Goal: Task Accomplishment & Management: Use online tool/utility

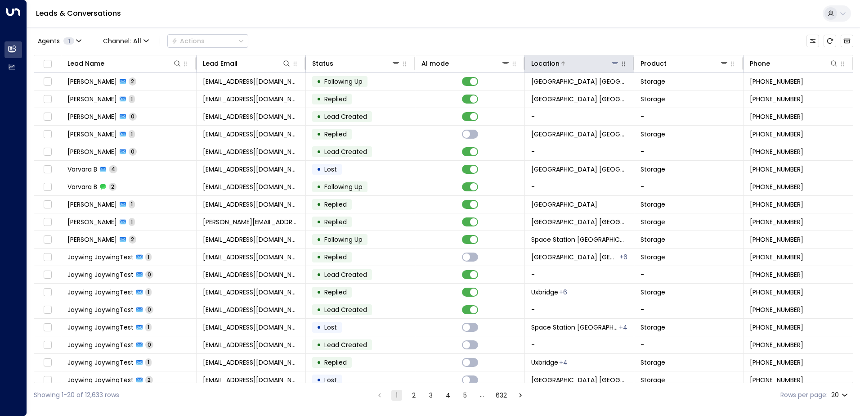
click at [608, 64] on div at bounding box center [590, 63] width 60 height 9
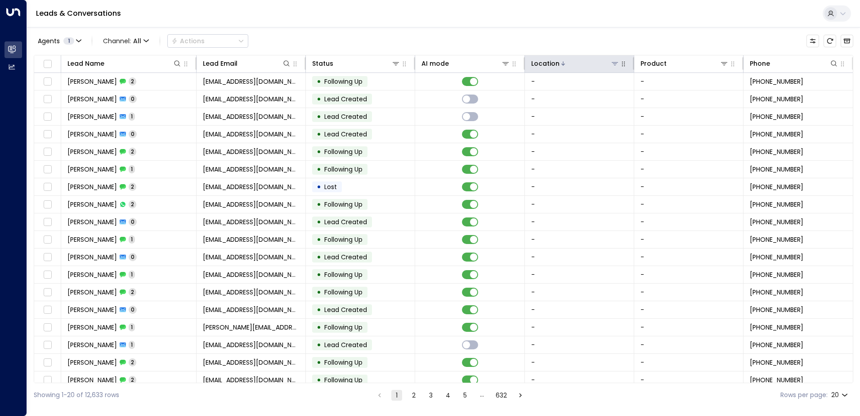
click at [613, 64] on icon at bounding box center [615, 63] width 6 height 3
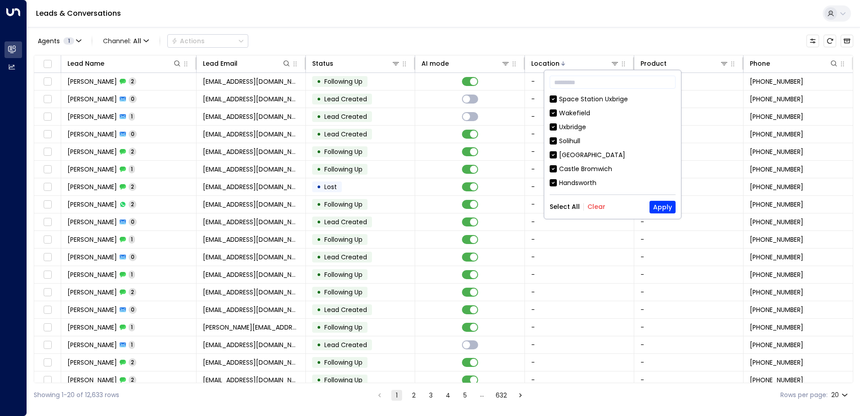
click at [600, 204] on button "Clear" at bounding box center [597, 206] width 18 height 7
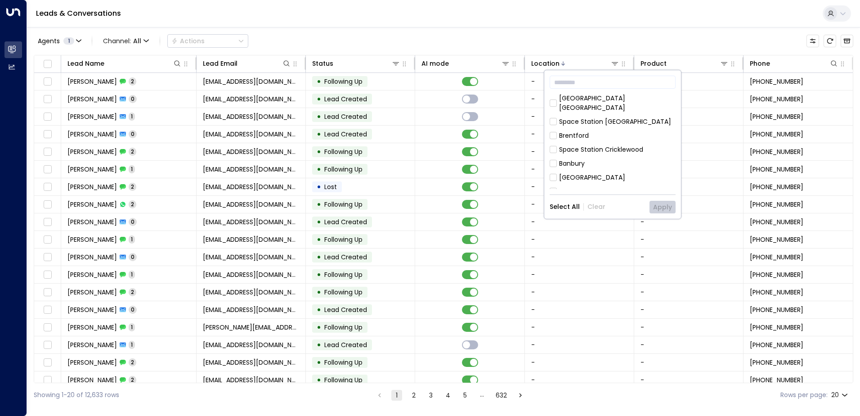
scroll to position [501, 0]
click at [608, 213] on div "[GEOGRAPHIC_DATA] [GEOGRAPHIC_DATA]" at bounding box center [617, 222] width 117 height 19
click at [664, 201] on button "Apply" at bounding box center [663, 207] width 26 height 13
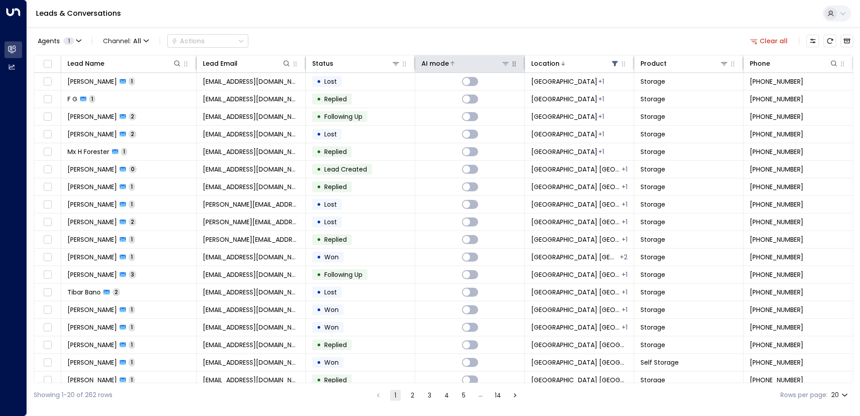
click at [443, 63] on div "AI mode" at bounding box center [435, 63] width 27 height 11
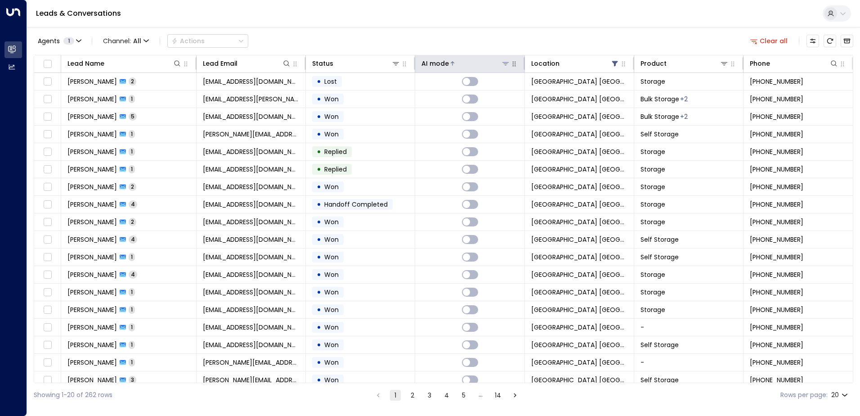
click at [443, 63] on div "AI mode" at bounding box center [435, 63] width 27 height 11
